Goal: Task Accomplishment & Management: Complete application form

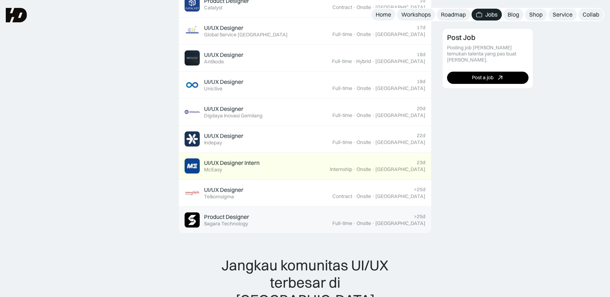
scroll to position [454, 0]
click at [239, 214] on div "Product Designer" at bounding box center [226, 218] width 45 height 8
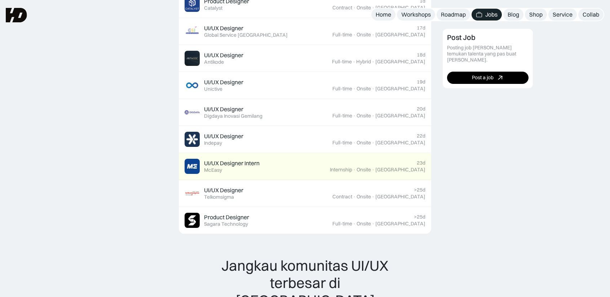
click at [74, 151] on div "Featured 3D & Motion Graphic Designer Featured KonaKorp >25d Full-time · Onsite…" at bounding box center [305, 156] width 610 height 856
click at [83, 176] on div "Featured 3D & Motion Graphic Designer Featured KonaKorp >25d Full-time · Onsite…" at bounding box center [305, 156] width 610 height 856
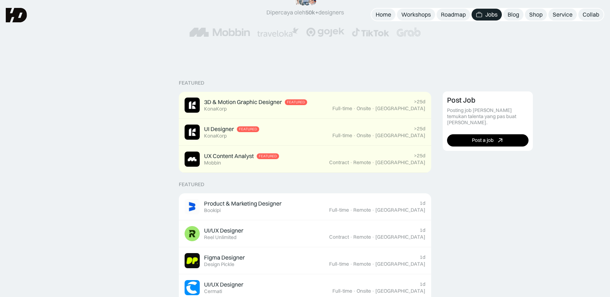
scroll to position [114, 0]
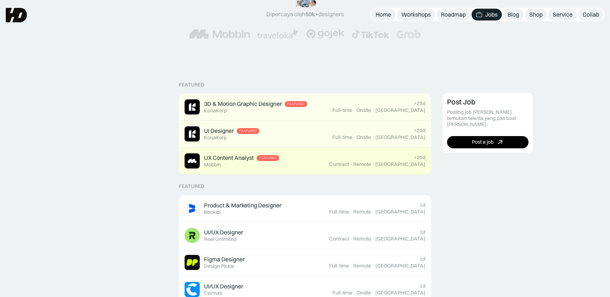
click at [219, 163] on div "Mobbin" at bounding box center [212, 165] width 17 height 6
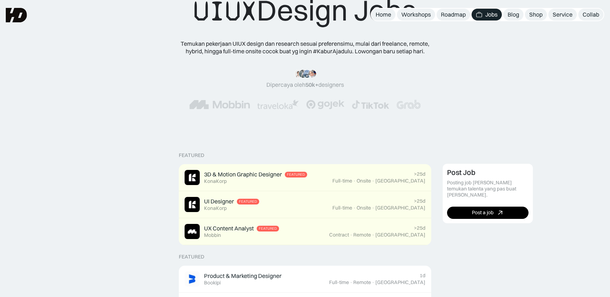
scroll to position [0, 0]
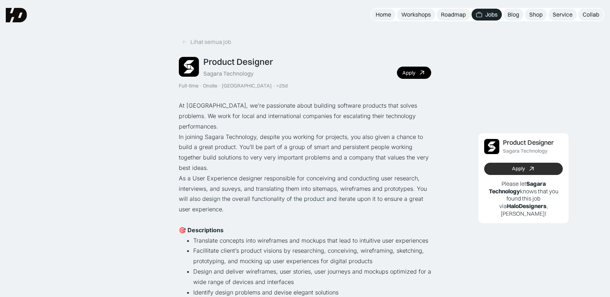
click at [502, 173] on link "Apply" at bounding box center [523, 169] width 79 height 12
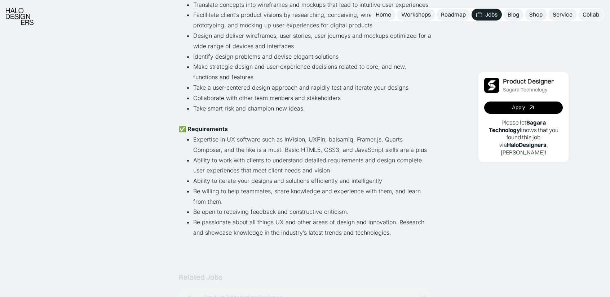
scroll to position [237, 0]
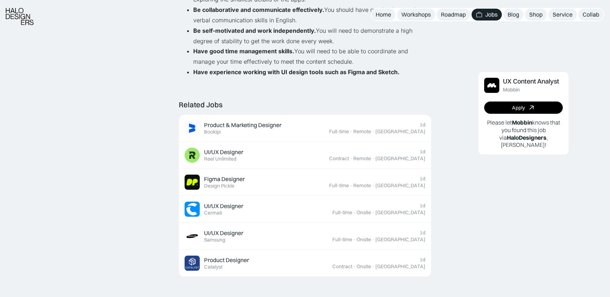
scroll to position [502, 0]
